Goal: Book appointment/travel/reservation

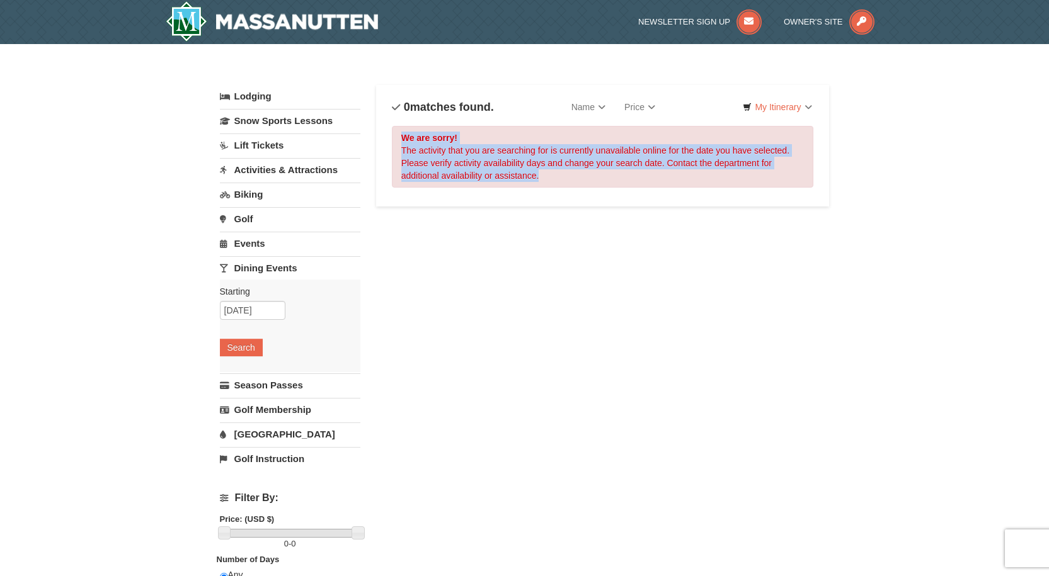
drag, startPoint x: 571, startPoint y: 177, endPoint x: 393, endPoint y: 128, distance: 184.1
click at [393, 128] on div "We are sorry! The activity that you are searching for is currently unavailable …" at bounding box center [603, 157] width 422 height 62
